Goal: Task Accomplishment & Management: Complete application form

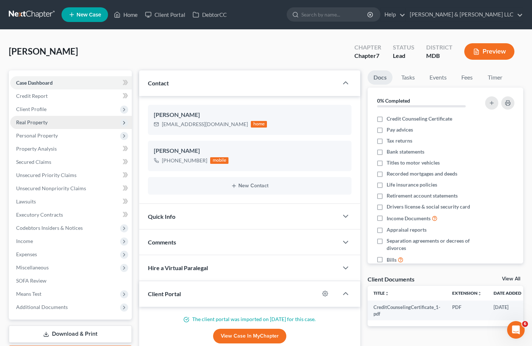
click at [94, 126] on span "Real Property" at bounding box center [71, 122] width 122 height 13
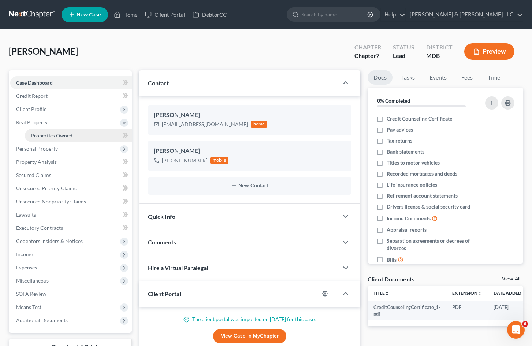
click at [92, 132] on link "Properties Owned" at bounding box center [78, 135] width 107 height 13
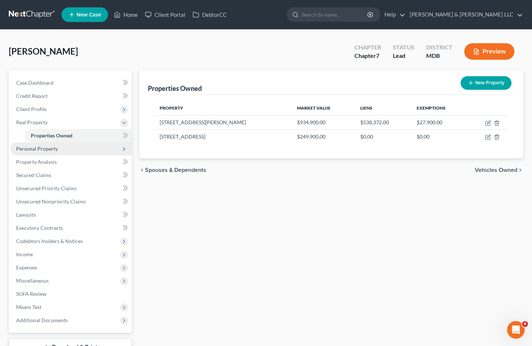
click at [68, 148] on span "Personal Property" at bounding box center [71, 148] width 122 height 13
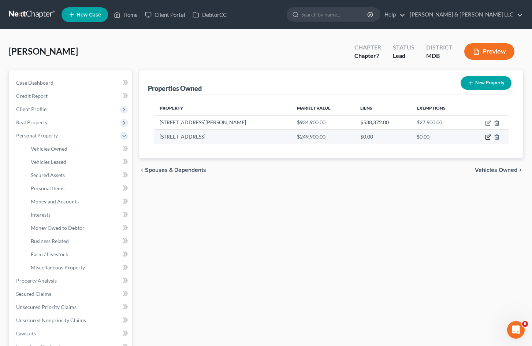
click at [488, 137] on icon "button" at bounding box center [488, 137] width 6 height 6
select select "21"
select select "3"
select select "5"
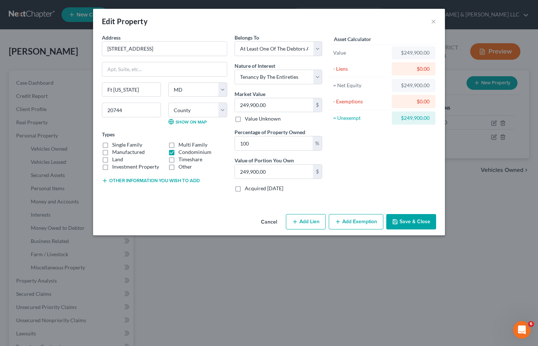
click at [265, 220] on button "Cancel" at bounding box center [269, 222] width 28 height 15
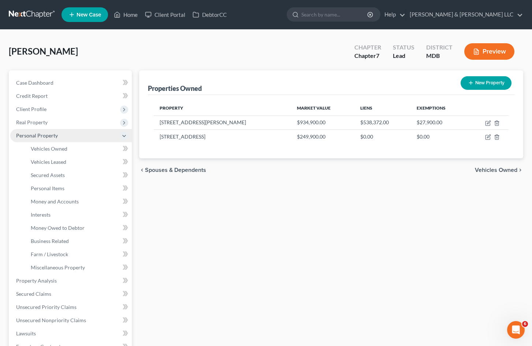
click at [97, 138] on span "Personal Property" at bounding box center [71, 135] width 122 height 13
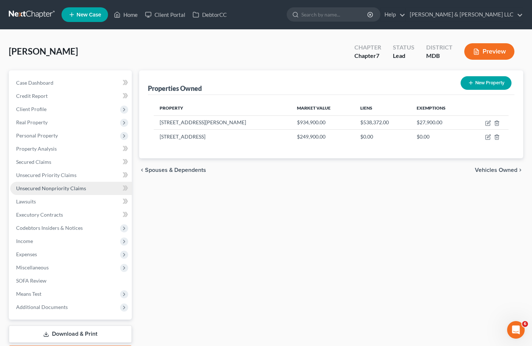
click at [83, 189] on span "Unsecured Nonpriority Claims" at bounding box center [51, 188] width 70 height 6
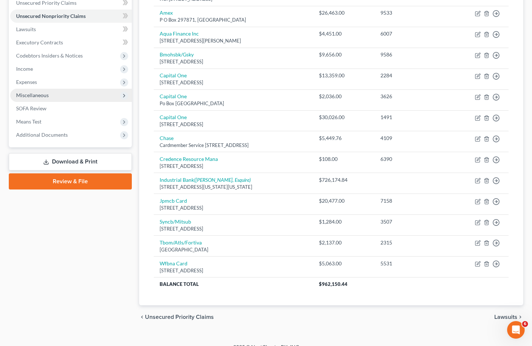
scroll to position [109, 0]
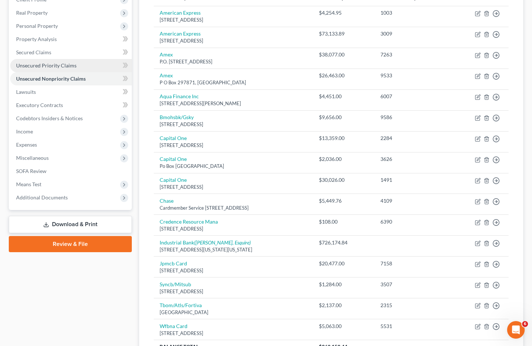
click at [73, 67] on span "Unsecured Priority Claims" at bounding box center [46, 65] width 60 height 6
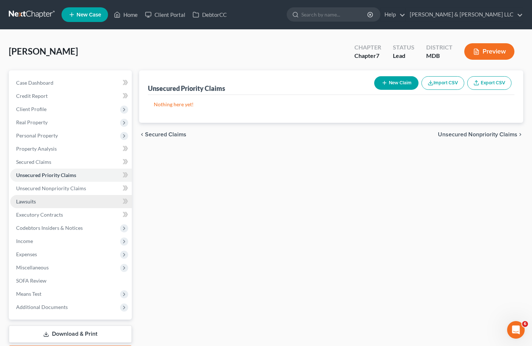
click at [63, 206] on link "Lawsuits" at bounding box center [71, 201] width 122 height 13
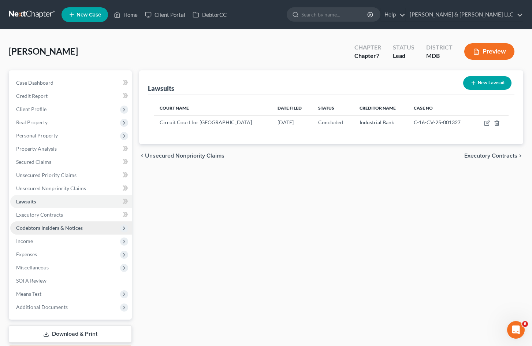
click at [64, 222] on span "Codebtors Insiders & Notices" at bounding box center [71, 227] width 122 height 13
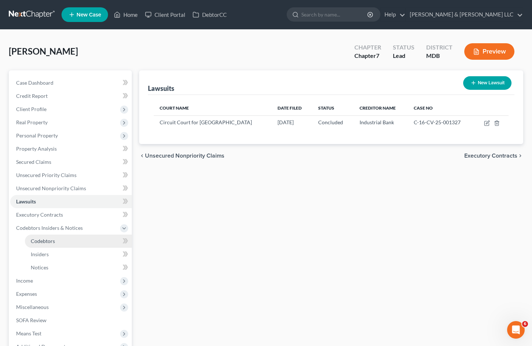
click at [70, 242] on link "Codebtors" at bounding box center [78, 240] width 107 height 13
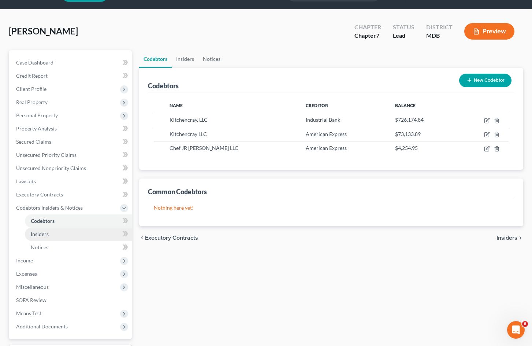
scroll to position [37, 0]
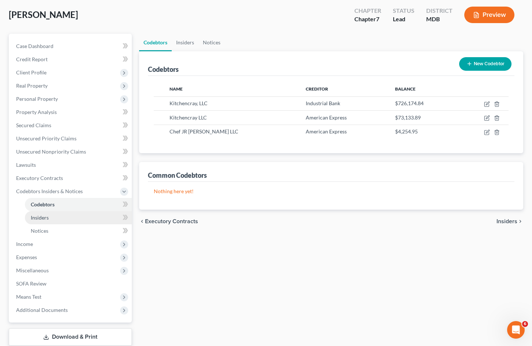
click at [75, 222] on link "Insiders" at bounding box center [78, 217] width 107 height 13
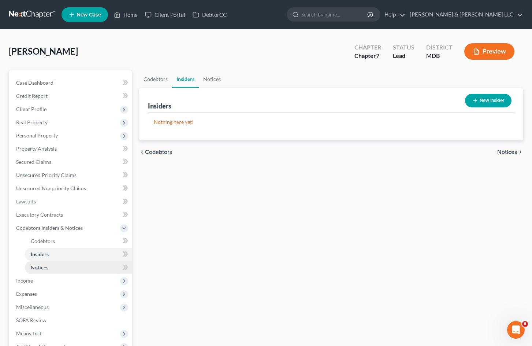
click at [68, 268] on link "Notices" at bounding box center [78, 267] width 107 height 13
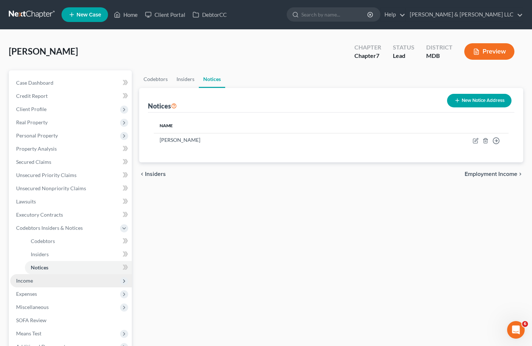
click at [68, 286] on span "Income" at bounding box center [71, 280] width 122 height 13
click at [470, 100] on button "New Notice Address" at bounding box center [479, 101] width 64 height 14
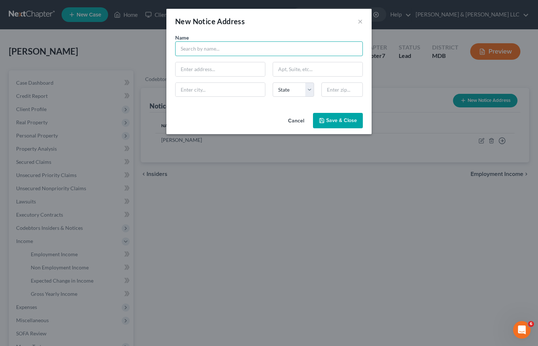
click at [229, 50] on input "text" at bounding box center [268, 48] width 187 height 15
type input "Eric Schuster"
click at [192, 63] on input "text" at bounding box center [219, 69] width 89 height 14
type input "100 Light Street"
type input "Suite 1400"
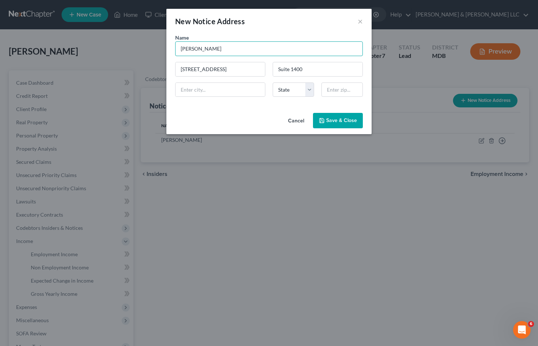
drag, startPoint x: 220, startPoint y: 48, endPoint x: 122, endPoint y: 49, distance: 98.1
click at [122, 49] on div "New Notice Address × Name * Eric Schuster 100 Light Street Suite 1400 State AL …" at bounding box center [269, 173] width 538 height 346
click at [204, 87] on input "text" at bounding box center [219, 90] width 89 height 14
type input "Baltimore"
select select "21"
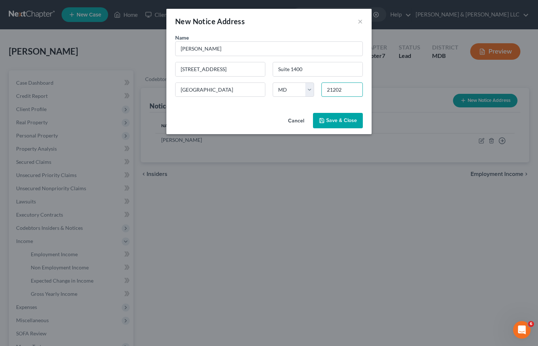
type input "21202"
drag, startPoint x: 229, startPoint y: 46, endPoint x: 162, endPoint y: 40, distance: 67.2
click at [160, 46] on div "New Notice Address × Name * Eric Schuster 100 Light Street Suite 1400 Baltimore…" at bounding box center [269, 173] width 538 height 346
click at [213, 49] on input "Funk & Bolton, attn: Eric Schuster" at bounding box center [268, 48] width 187 height 15
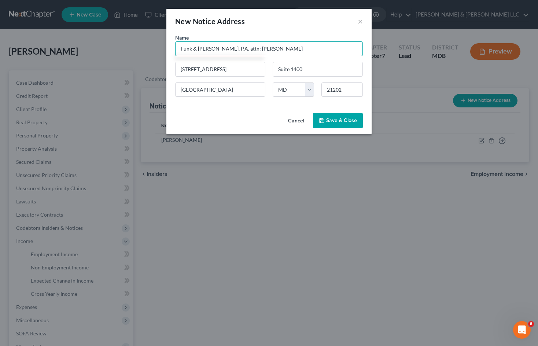
type input "Funk & Bolton, P.A. attn: Eric Schuster"
click at [342, 124] on button "Save & Close" at bounding box center [338, 120] width 50 height 15
